Goal: Navigation & Orientation: Find specific page/section

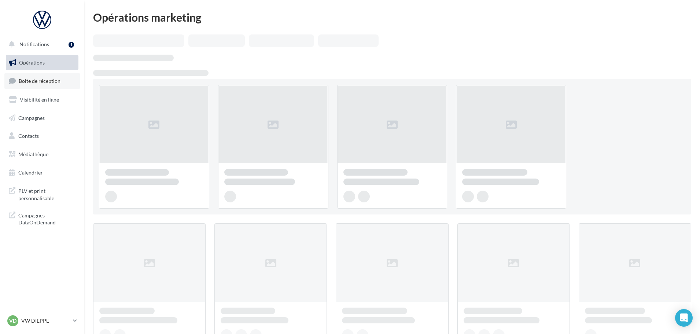
click at [45, 82] on span "Boîte de réception" at bounding box center [40, 81] width 42 height 6
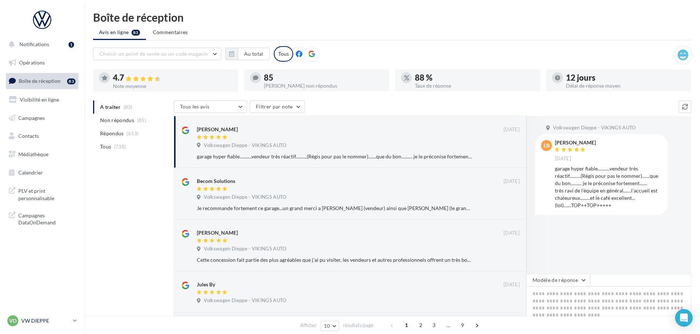
click at [28, 320] on p "VW DIEPPE" at bounding box center [45, 320] width 49 height 7
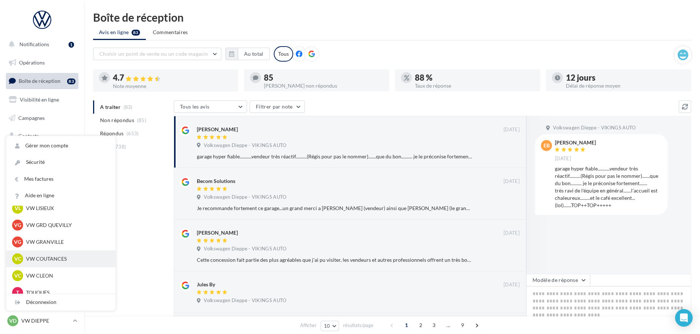
scroll to position [220, 0]
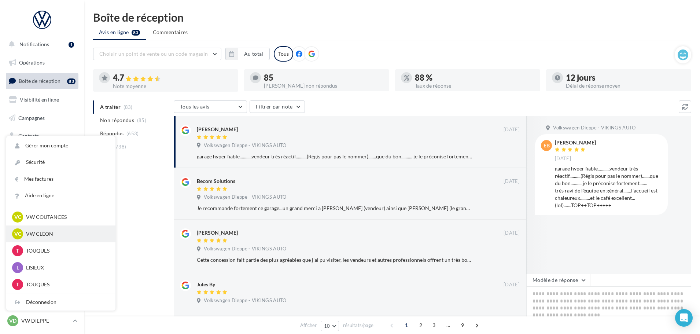
click at [38, 236] on p "VW CLEON" at bounding box center [66, 233] width 81 height 7
